Goal: Task Accomplishment & Management: Manage account settings

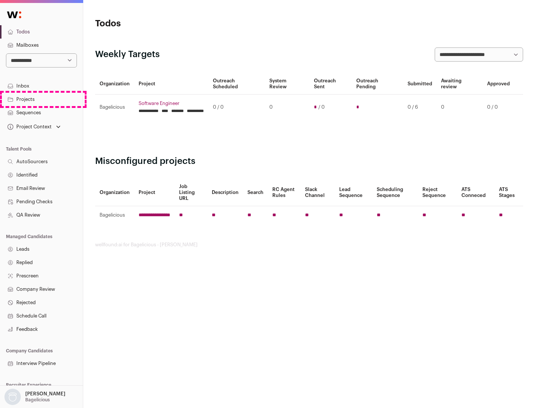
click at [41, 99] on link "Projects" at bounding box center [41, 99] width 83 height 13
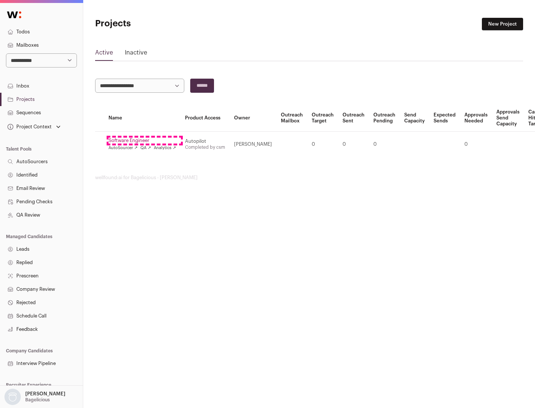
click at [144, 141] on link "Software Engineer" at bounding box center [142, 141] width 68 height 6
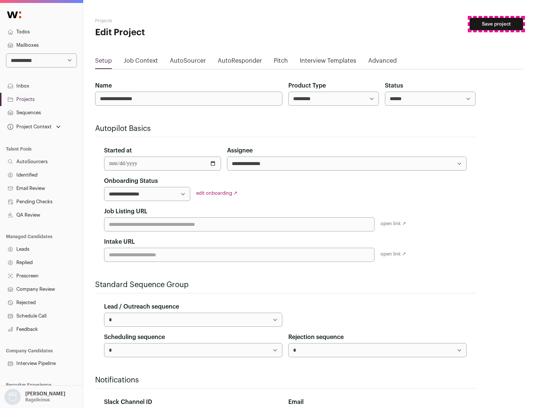
click at [496, 24] on button "Save project" at bounding box center [495, 24] width 53 height 13
